Goal: Transaction & Acquisition: Download file/media

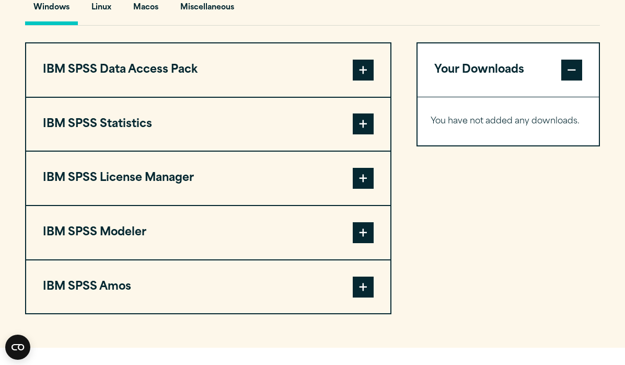
scroll to position [790, 0]
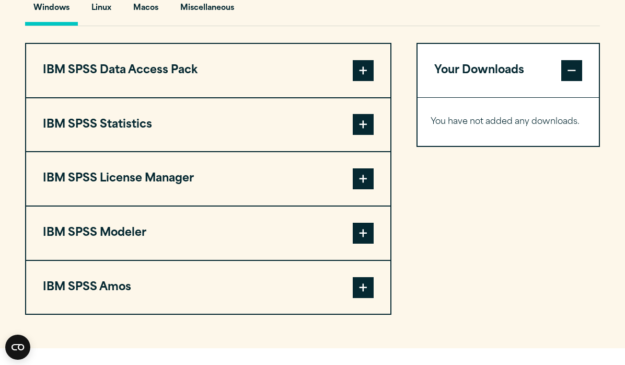
click at [359, 135] on span at bounding box center [363, 124] width 21 height 21
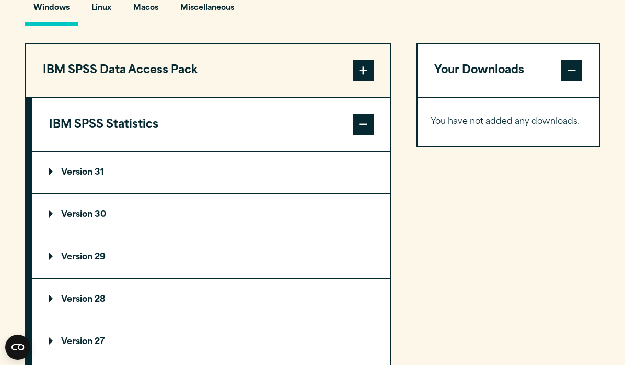
click at [354, 135] on span at bounding box center [363, 124] width 21 height 21
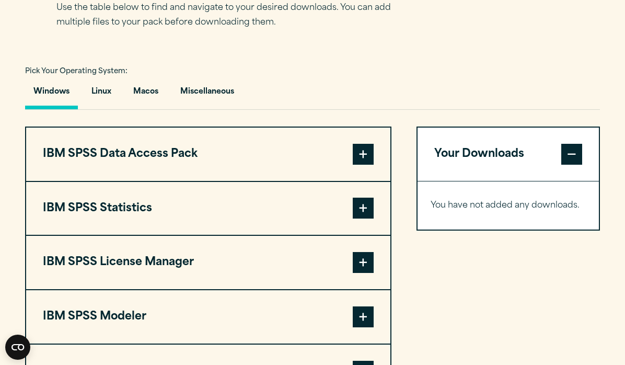
scroll to position [705, 0]
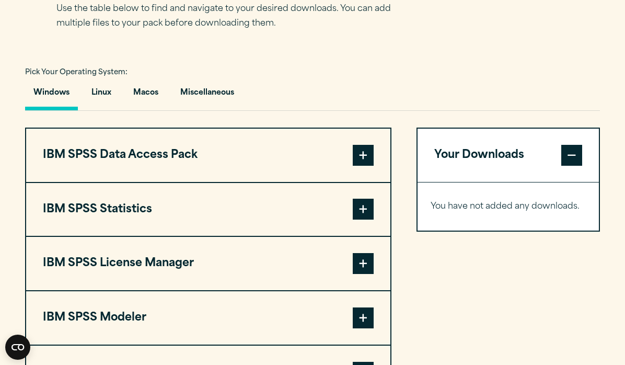
click at [125, 231] on button "IBM SPSS Statistics" at bounding box center [208, 209] width 364 height 53
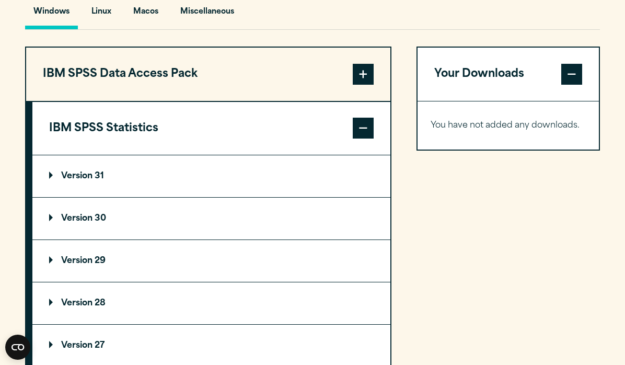
scroll to position [781, 0]
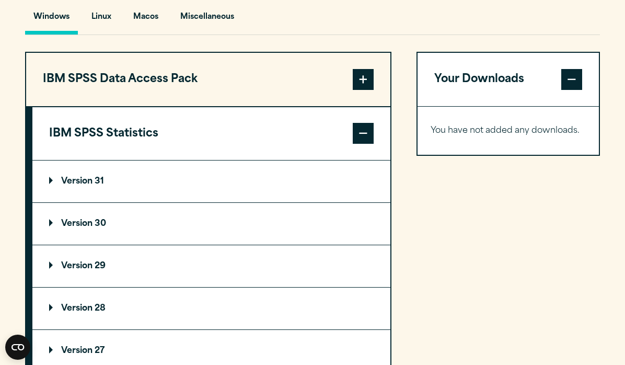
drag, startPoint x: 203, startPoint y: 165, endPoint x: 508, endPoint y: 103, distance: 310.8
click at [508, 103] on div "IBM SPSS Data Access Pack Version 8 Plugin 32 & 64 Bit Data Access Pack 8.0.zip…" at bounding box center [312, 315] width 575 height 526
click at [256, 160] on button "IBM SPSS Statistics" at bounding box center [211, 133] width 358 height 53
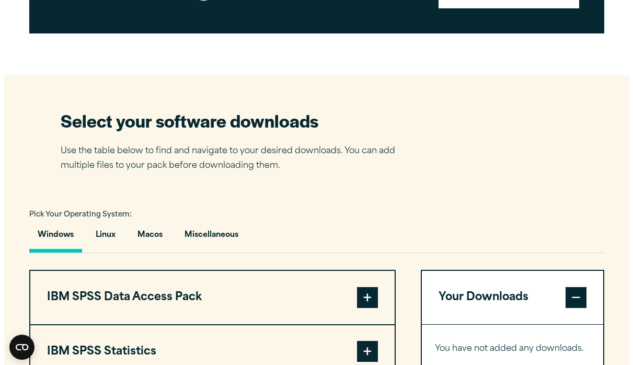
scroll to position [502, 0]
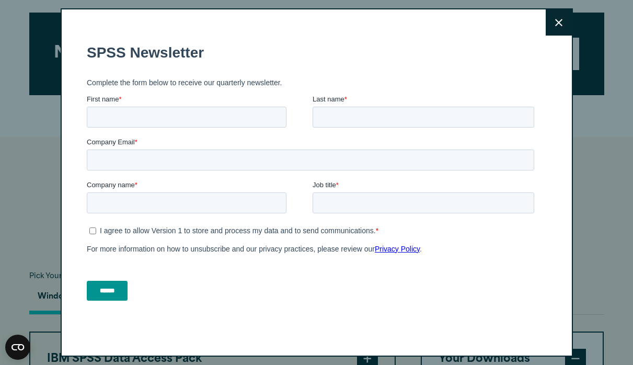
click at [555, 24] on icon at bounding box center [558, 22] width 7 height 7
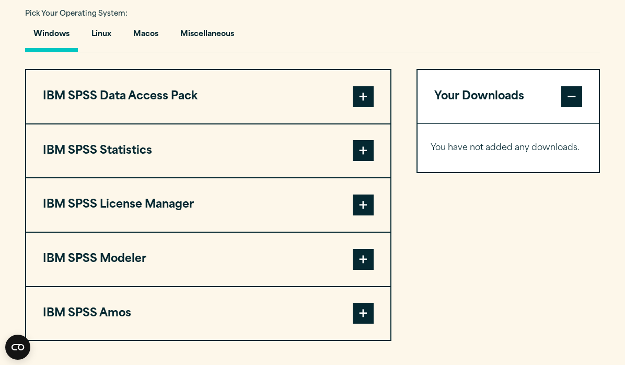
scroll to position [758, 0]
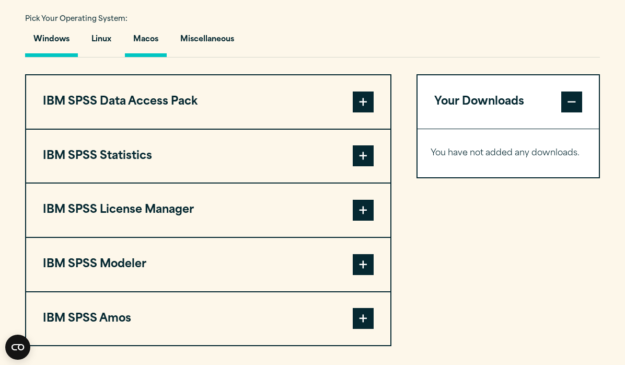
click at [144, 57] on button "Macos" at bounding box center [146, 42] width 42 height 30
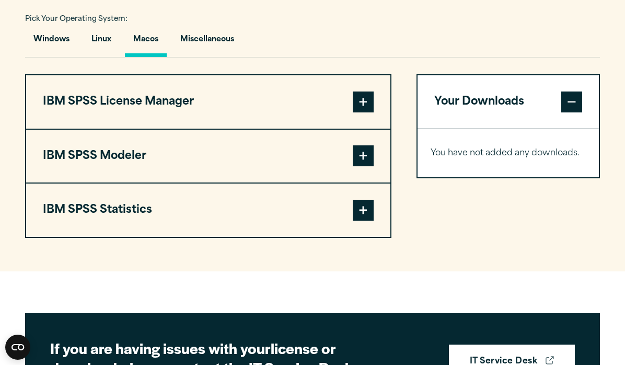
scroll to position [777, 0]
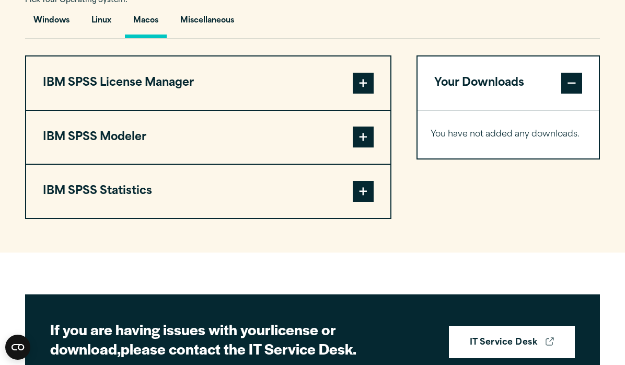
click at [366, 202] on span at bounding box center [363, 191] width 21 height 21
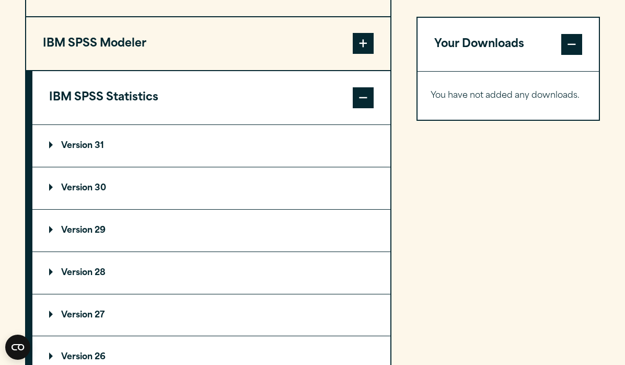
scroll to position [870, 0]
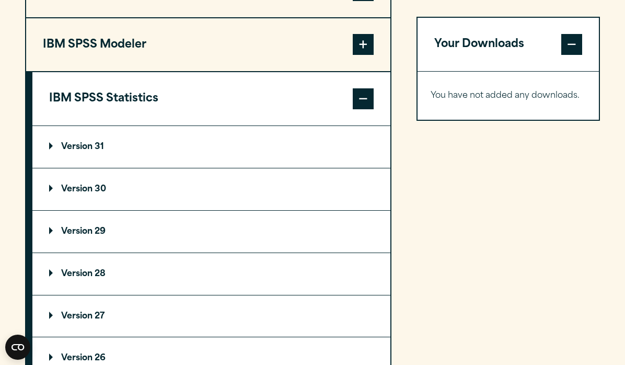
click at [83, 151] on p "Version 31" at bounding box center [76, 147] width 55 height 8
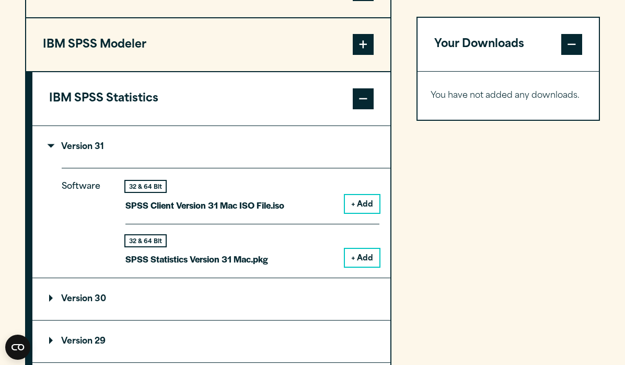
click at [359, 266] on button "+ Add" at bounding box center [362, 258] width 34 height 18
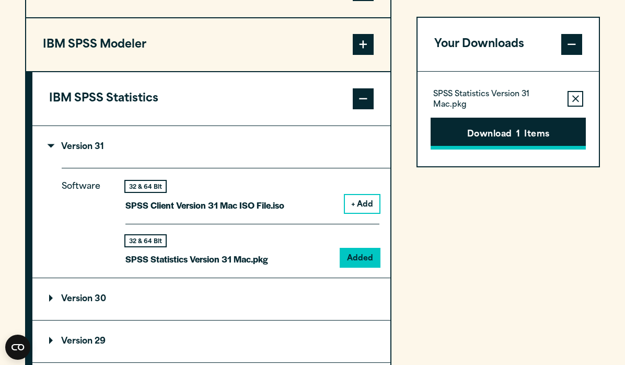
click at [499, 141] on button "Download 1 Items" at bounding box center [507, 134] width 155 height 32
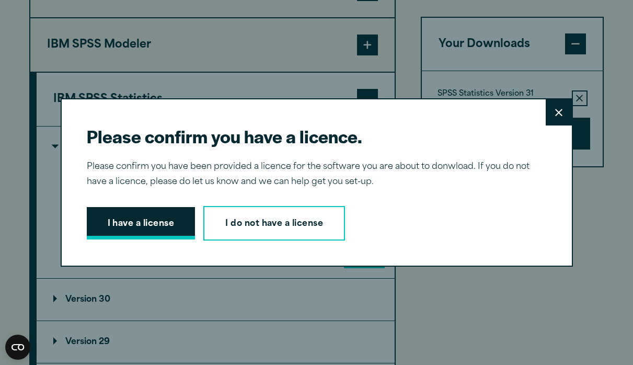
click at [139, 218] on button "I have a license" at bounding box center [141, 223] width 109 height 32
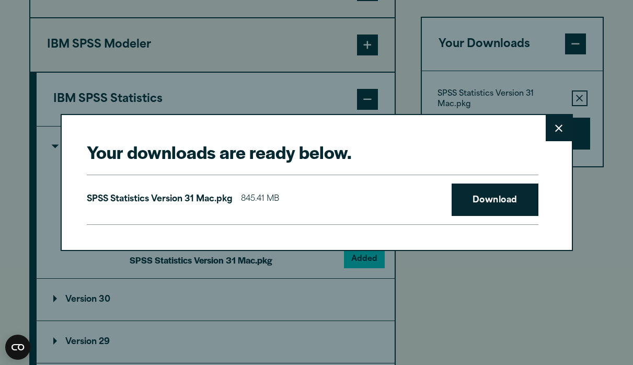
click at [534, 221] on div "Your downloads are ready below. Close SPSS Statistics Version 31 Mac.pkg 845.41…" at bounding box center [317, 182] width 512 height 136
click at [518, 203] on link "Download" at bounding box center [494, 199] width 87 height 32
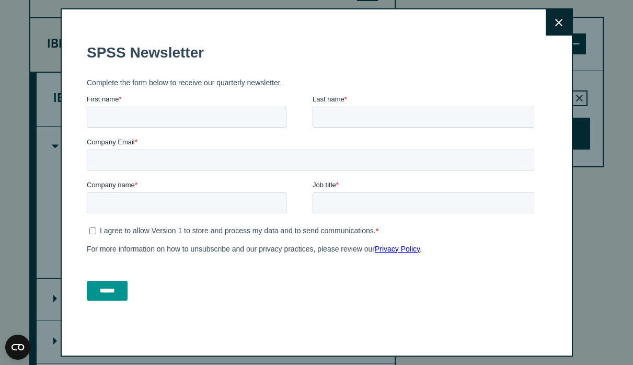
click at [545, 24] on button "Close" at bounding box center [558, 22] width 26 height 26
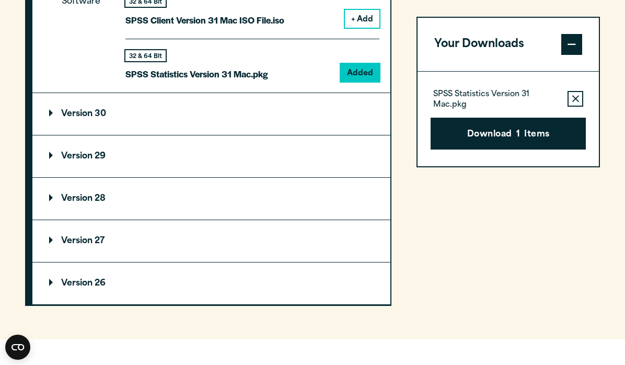
scroll to position [908, 0]
